Goal: Task Accomplishment & Management: Manage account settings

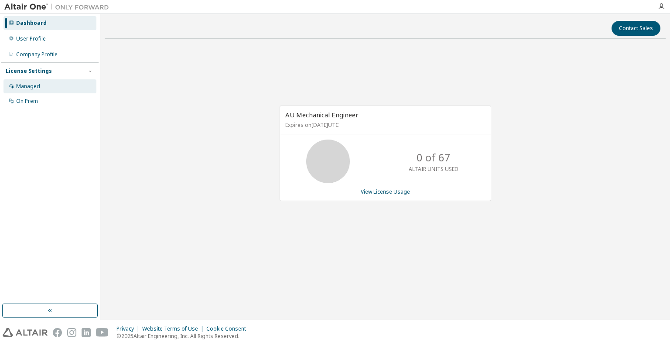
click at [27, 85] on div "Managed" at bounding box center [28, 86] width 24 height 7
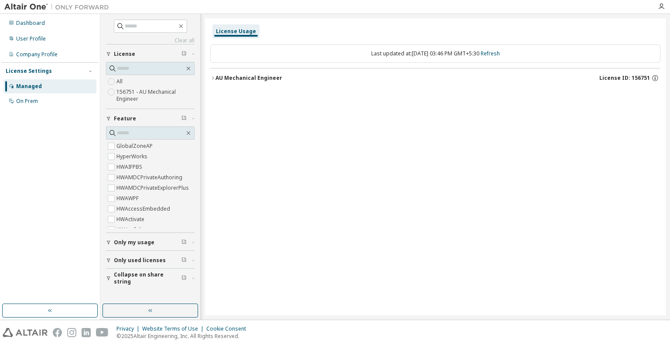
click at [229, 76] on div "AU Mechanical Engineer" at bounding box center [248, 78] width 67 height 7
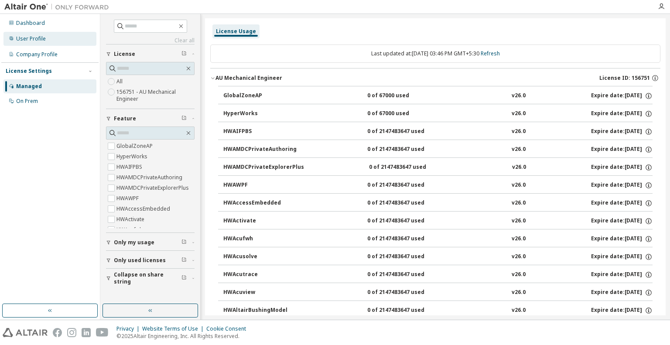
click at [26, 42] on div "User Profile" at bounding box center [31, 38] width 30 height 7
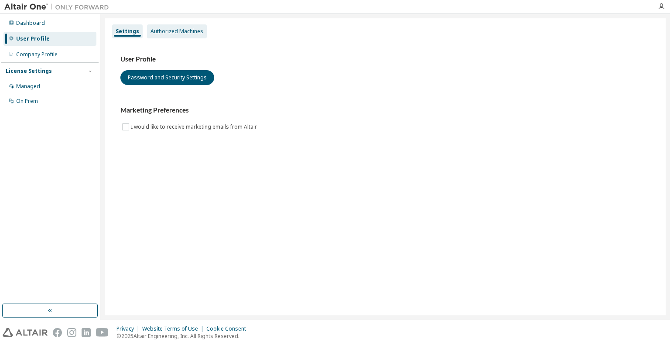
click at [182, 31] on div "Authorized Machines" at bounding box center [176, 31] width 53 height 7
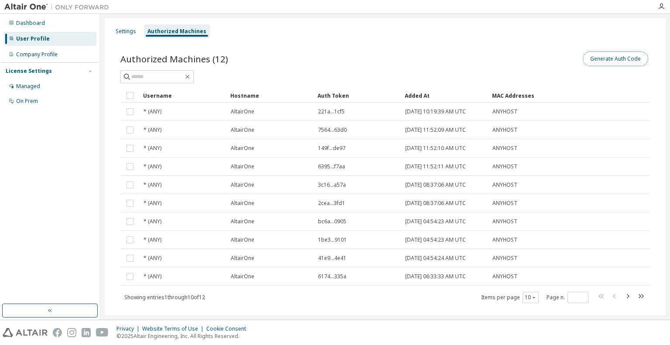
click at [613, 61] on button "Generate Auth Code" at bounding box center [614, 58] width 65 height 15
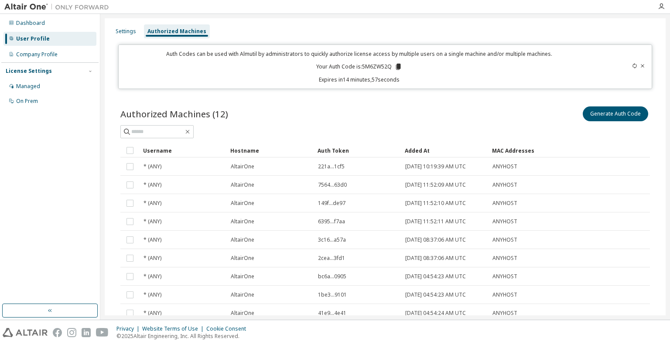
click at [395, 65] on icon at bounding box center [397, 67] width 5 height 6
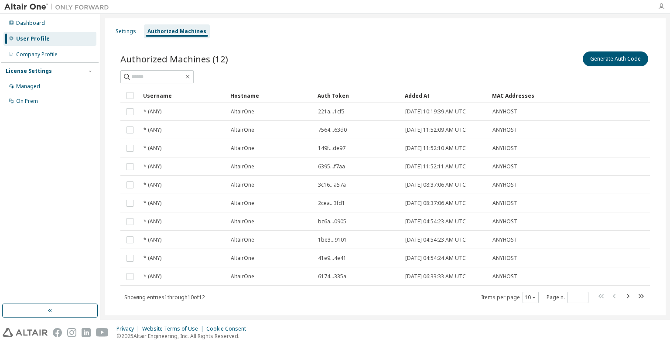
click at [659, 6] on icon "button" at bounding box center [660, 6] width 7 height 7
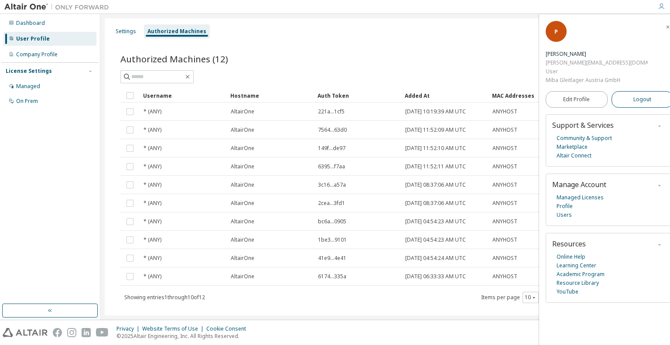
click at [623, 91] on button "Logout" at bounding box center [642, 99] width 62 height 17
